Goal: Find specific page/section: Find specific page/section

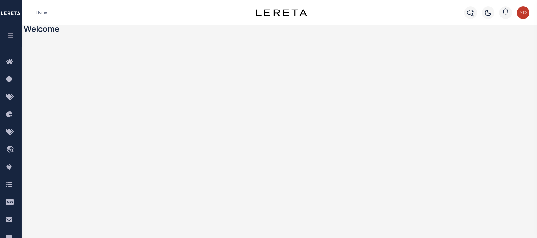
click at [13, 36] on icon "button" at bounding box center [10, 35] width 7 height 6
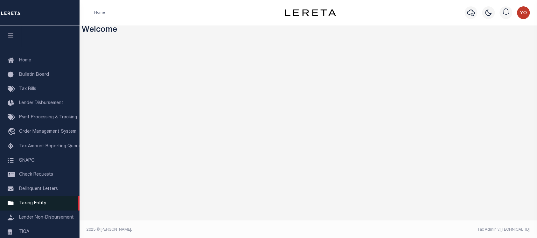
click at [26, 208] on link "Taxing Entity" at bounding box center [40, 203] width 80 height 14
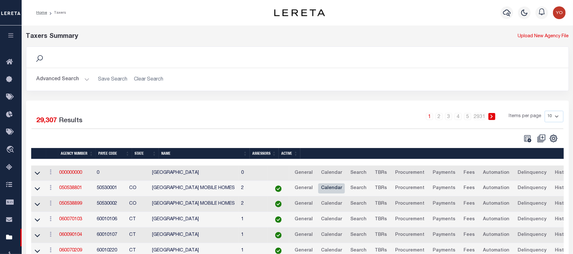
click at [344, 192] on link "Calendar" at bounding box center [331, 188] width 27 height 10
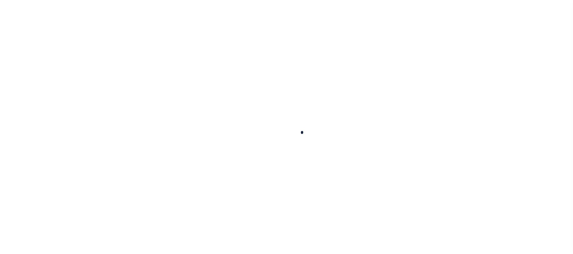
select select
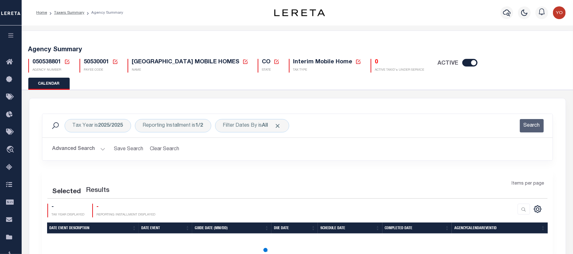
checkbox input "false"
type input "1"
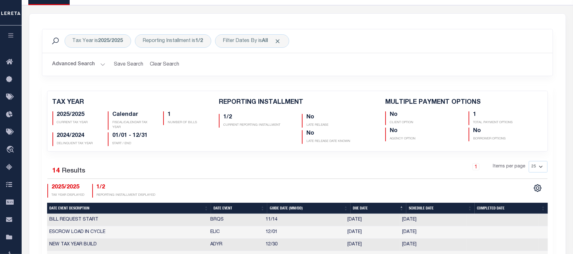
scroll to position [127, 0]
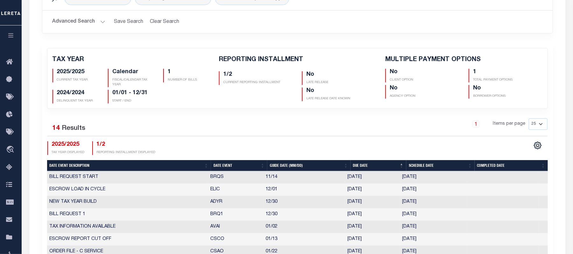
click at [165, 179] on td "BILL REQUEST START" at bounding box center [127, 177] width 161 height 12
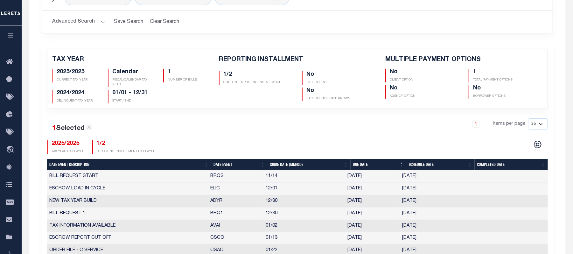
click at [165, 178] on td "BILL REQUEST START" at bounding box center [127, 176] width 161 height 12
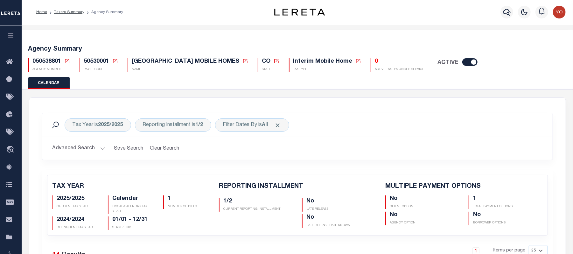
scroll to position [43, 0]
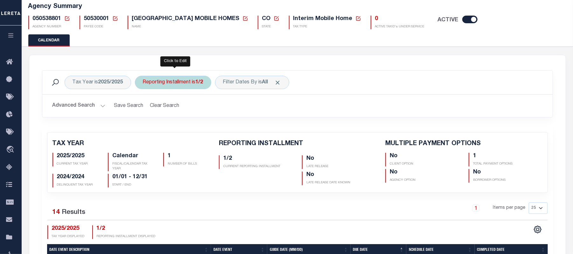
click at [170, 85] on div "Reporting Installment is 1/2" at bounding box center [173, 82] width 76 height 13
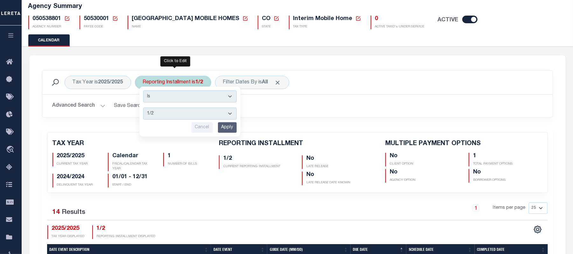
click at [182, 114] on select "1/2 2/2" at bounding box center [190, 114] width 94 height 12
click at [179, 100] on select "Is Contains" at bounding box center [190, 96] width 94 height 12
click at [179, 99] on select "Is Contains" at bounding box center [190, 96] width 94 height 12
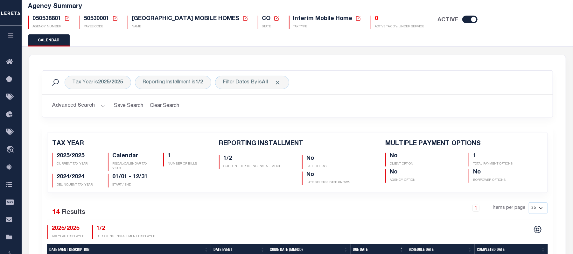
click at [93, 106] on button "Advanced Search" at bounding box center [79, 106] width 53 height 12
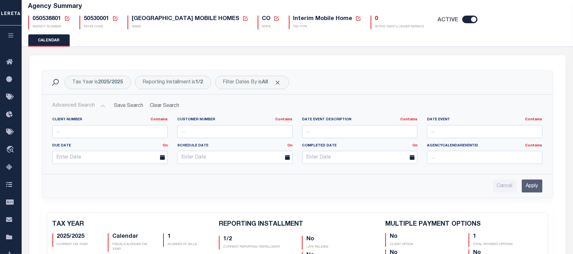
click at [93, 106] on button "Advanced Search" at bounding box center [79, 106] width 53 height 12
